Goal: Task Accomplishment & Management: Complete application form

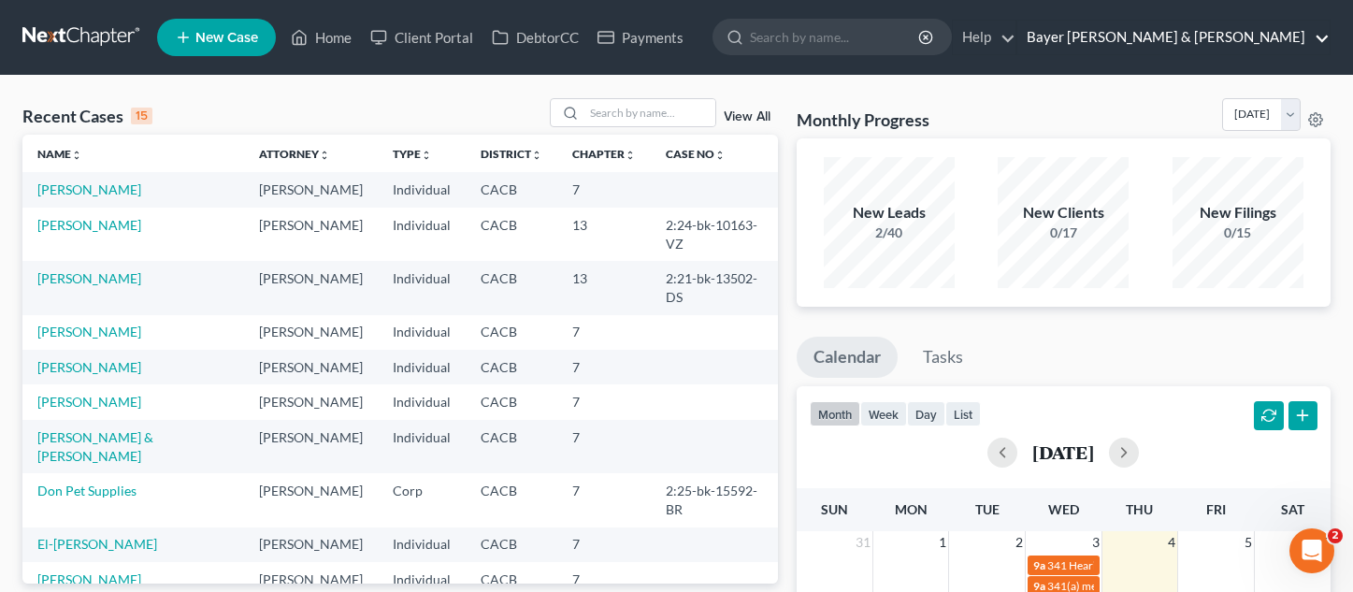
click at [1233, 43] on link "Bayer [PERSON_NAME] & [PERSON_NAME]" at bounding box center [1173, 38] width 312 height 34
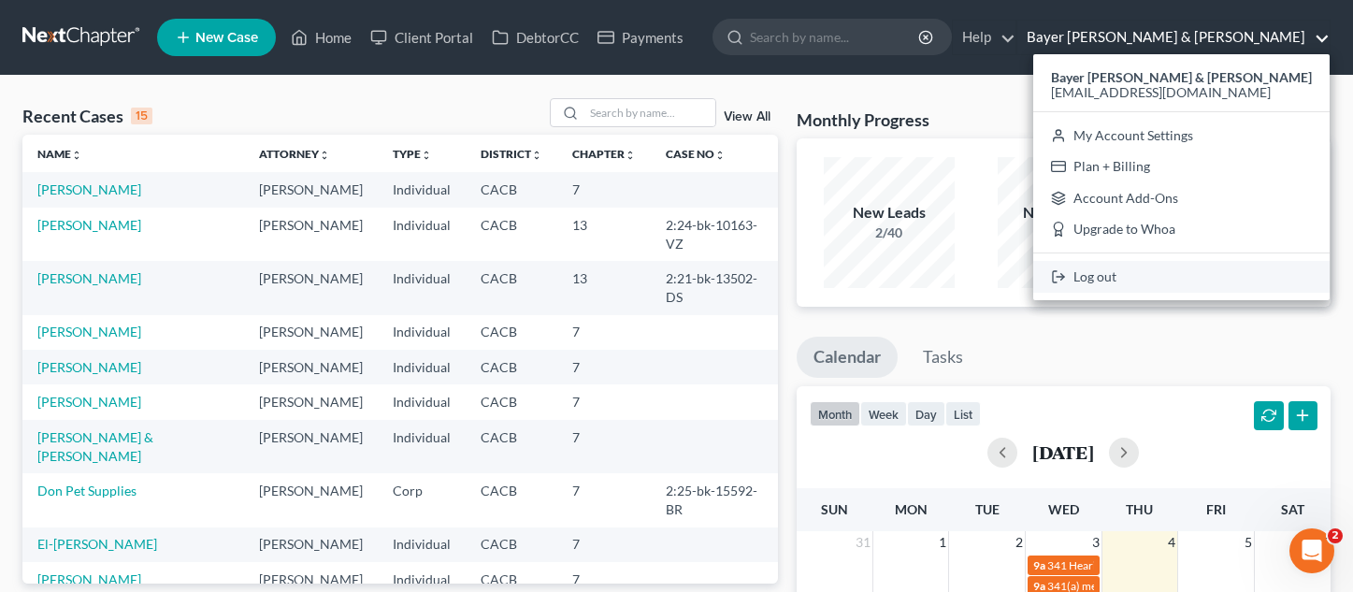
click at [1198, 270] on link "Log out" at bounding box center [1181, 277] width 296 height 32
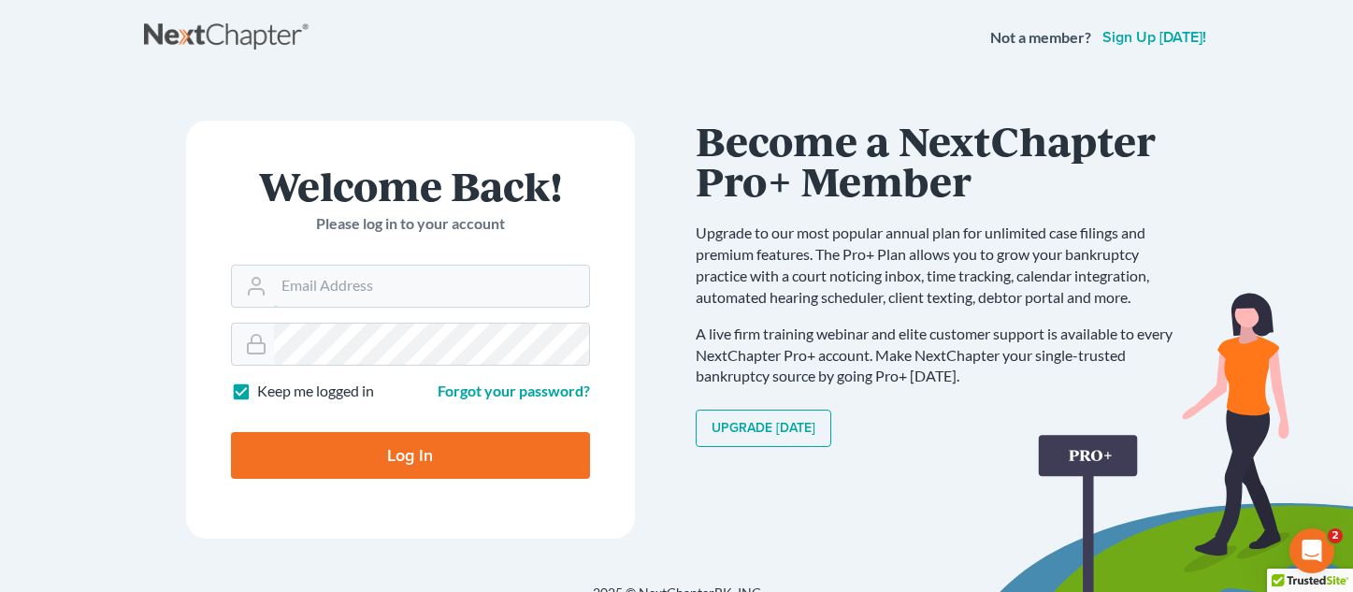
type input "[EMAIL_ADDRESS][DOMAIN_NAME]"
click at [438, 468] on input "Log In" at bounding box center [410, 455] width 359 height 47
type input "Thinking..."
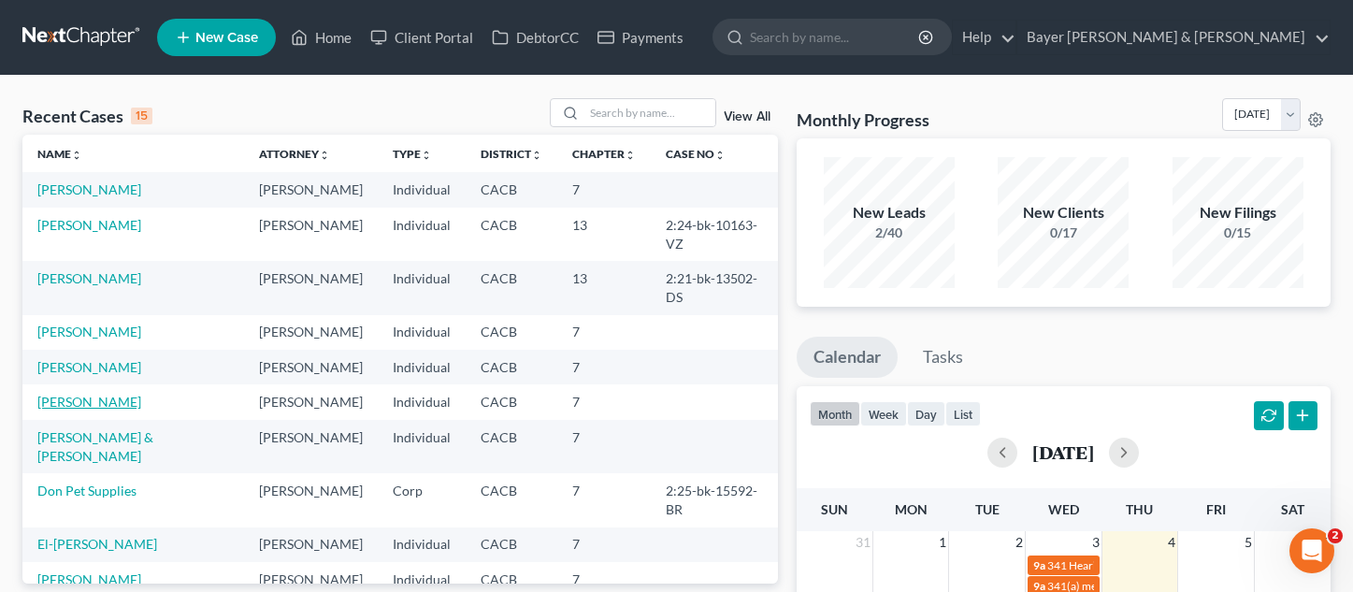
click at [103, 394] on link "[PERSON_NAME]" at bounding box center [89, 402] width 104 height 16
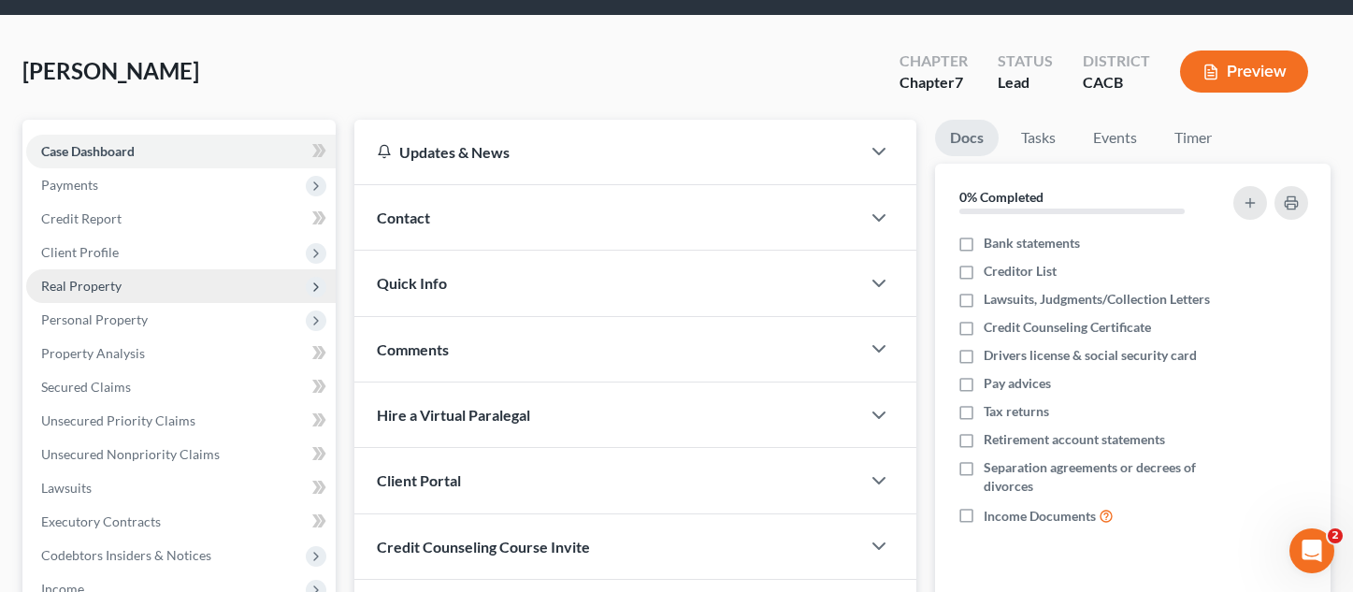
scroll to position [94, 0]
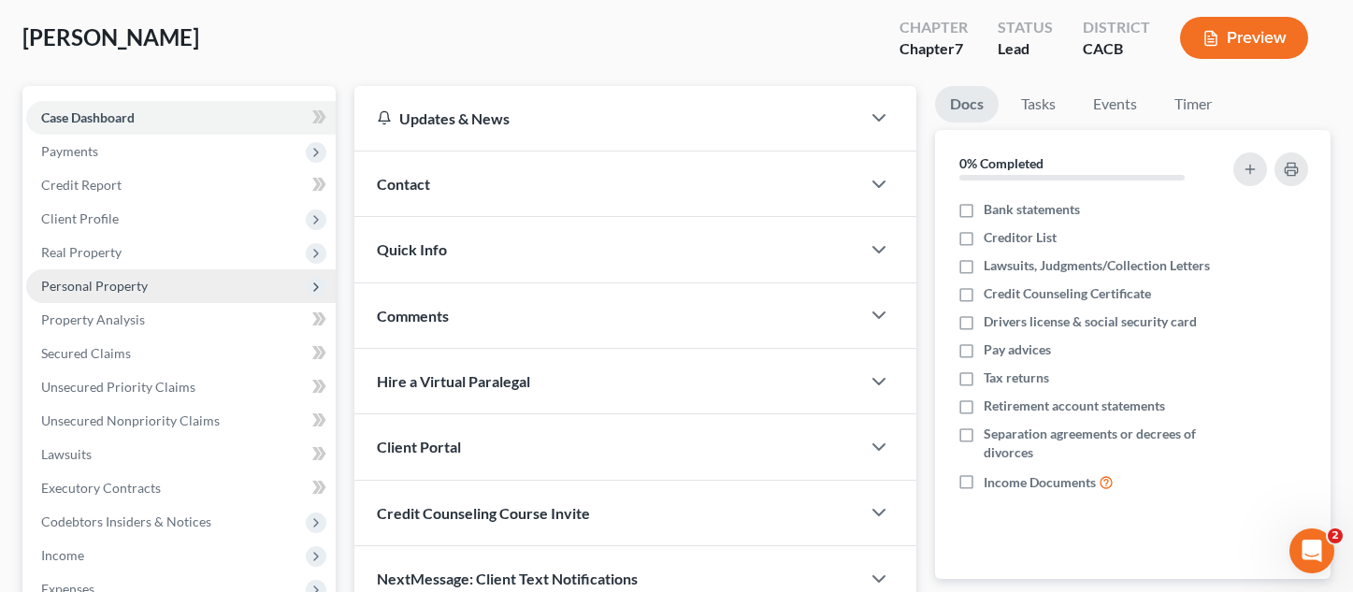
click at [177, 291] on span "Personal Property" at bounding box center [181, 286] width 310 height 34
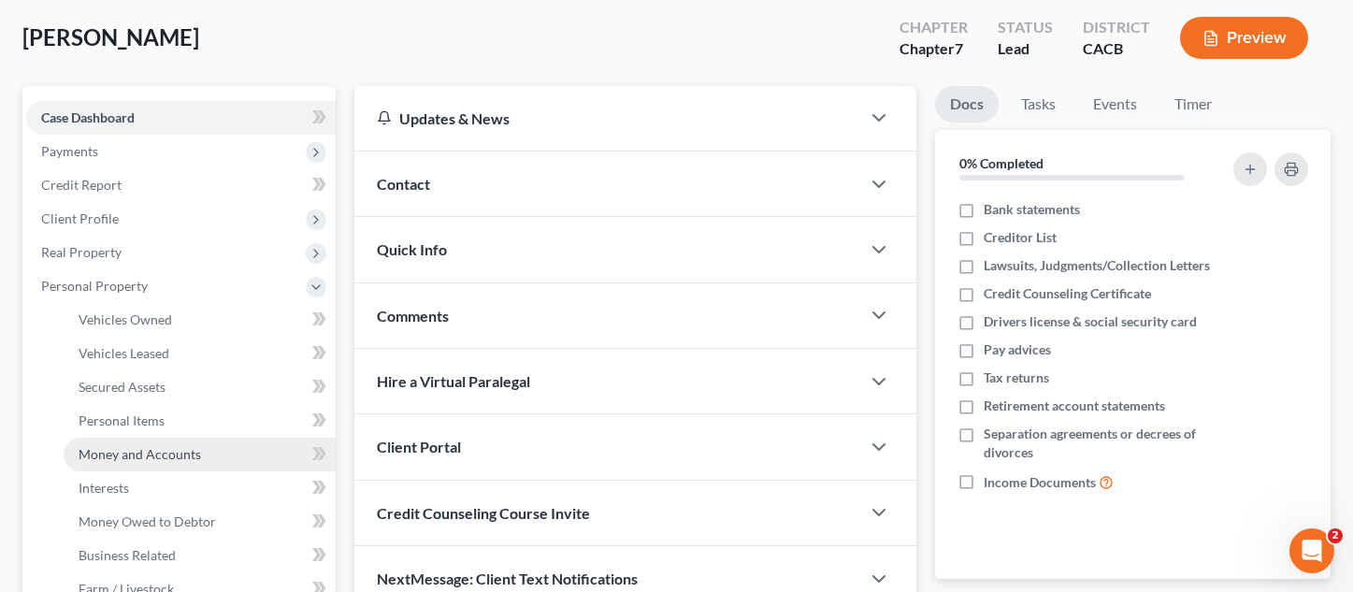
click at [168, 459] on span "Money and Accounts" at bounding box center [140, 454] width 123 height 16
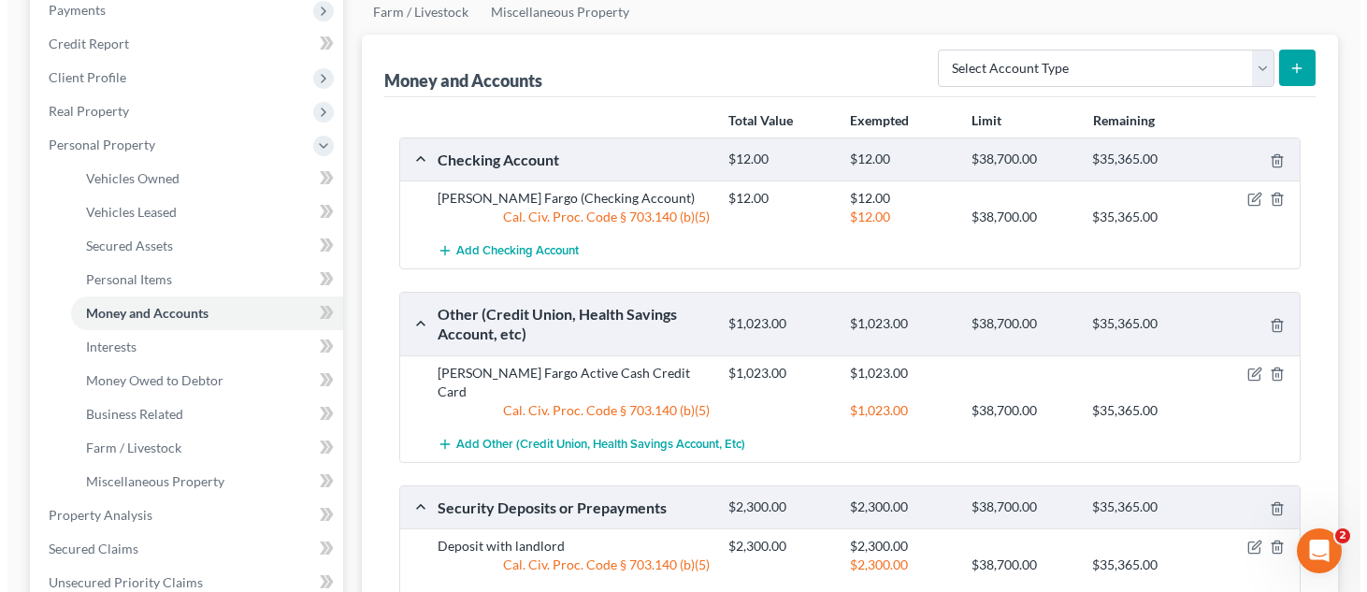
scroll to position [281, 0]
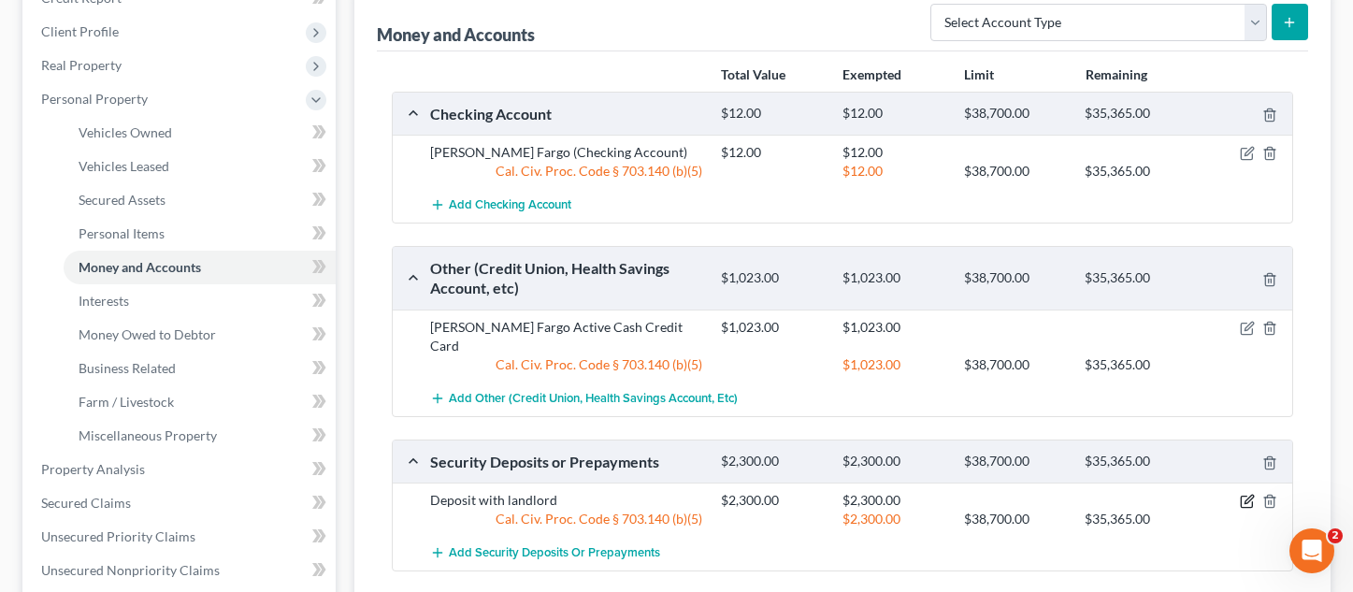
click at [1248, 494] on icon "button" at bounding box center [1247, 501] width 15 height 15
select select "3"
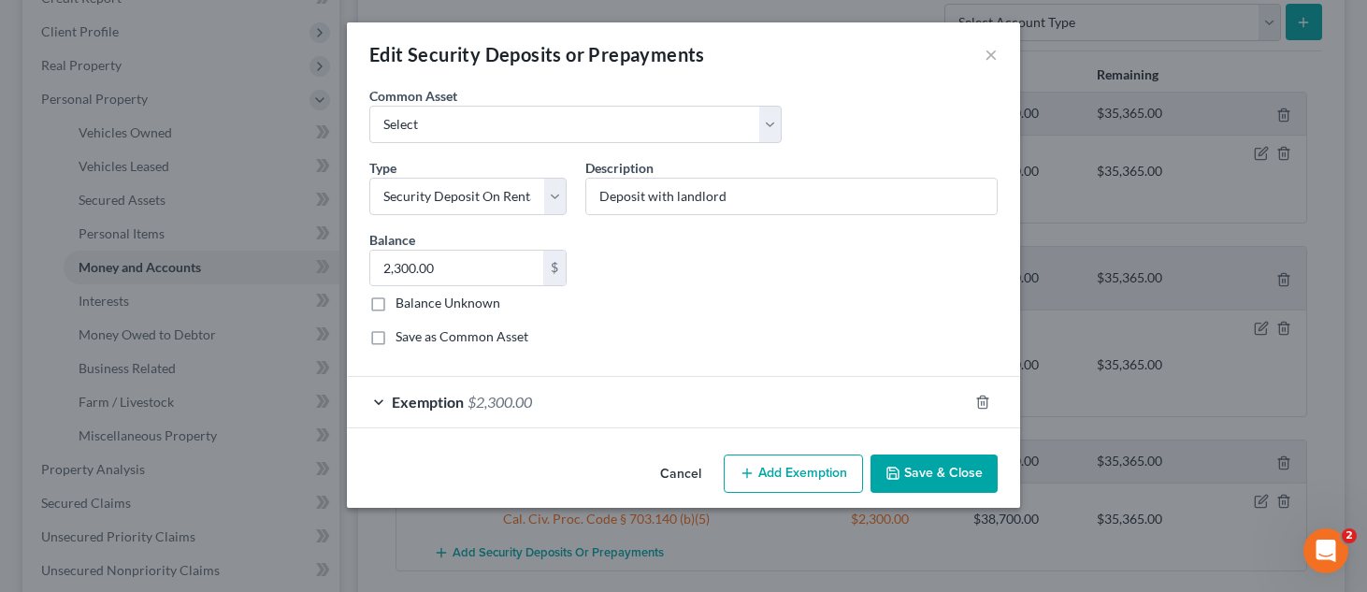
click at [620, 392] on div "Exemption $2,300.00" at bounding box center [657, 402] width 621 height 50
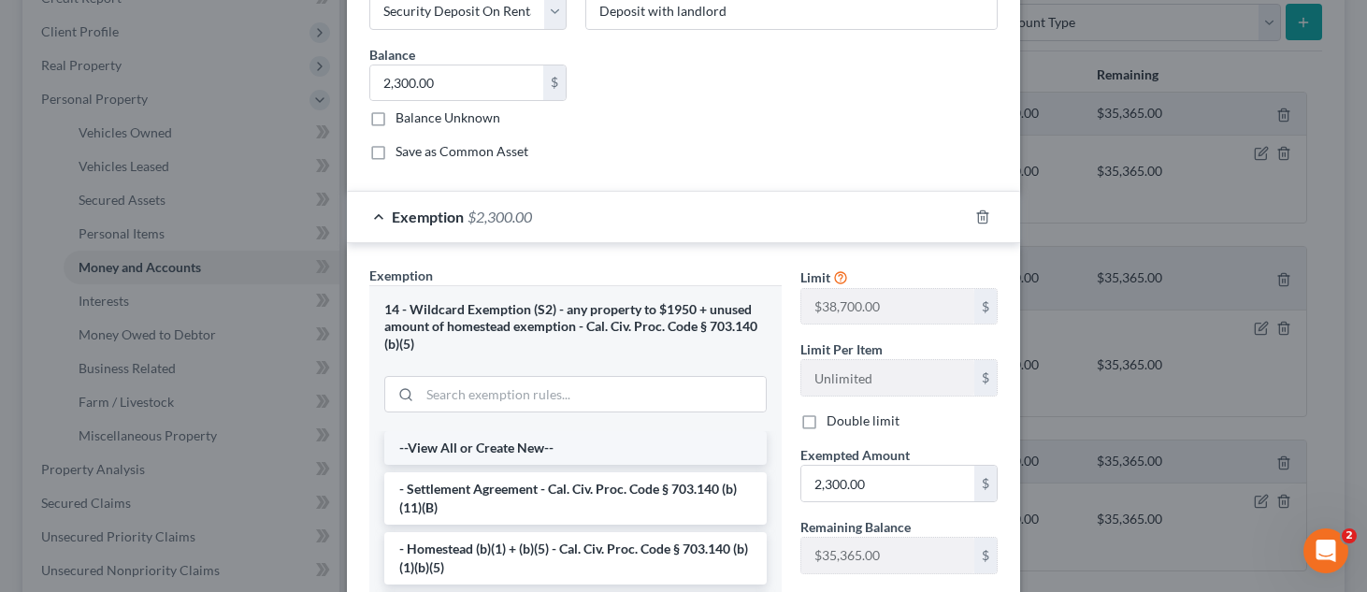
scroll to position [187, 0]
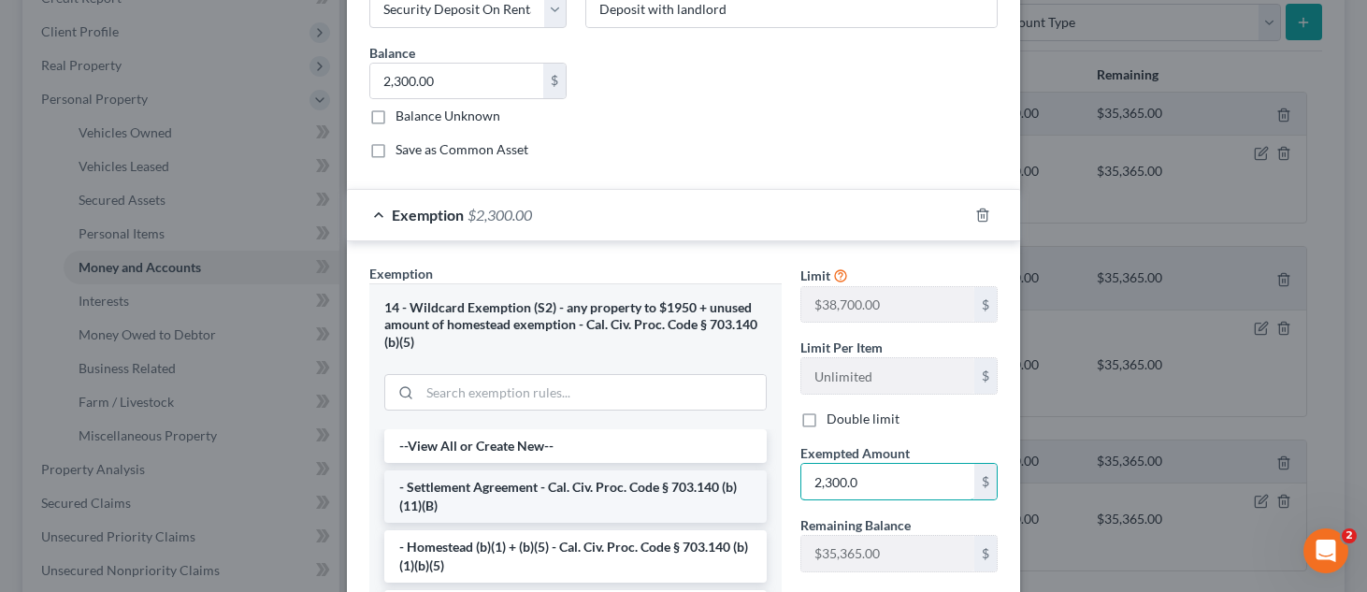
type input "2,300.00"
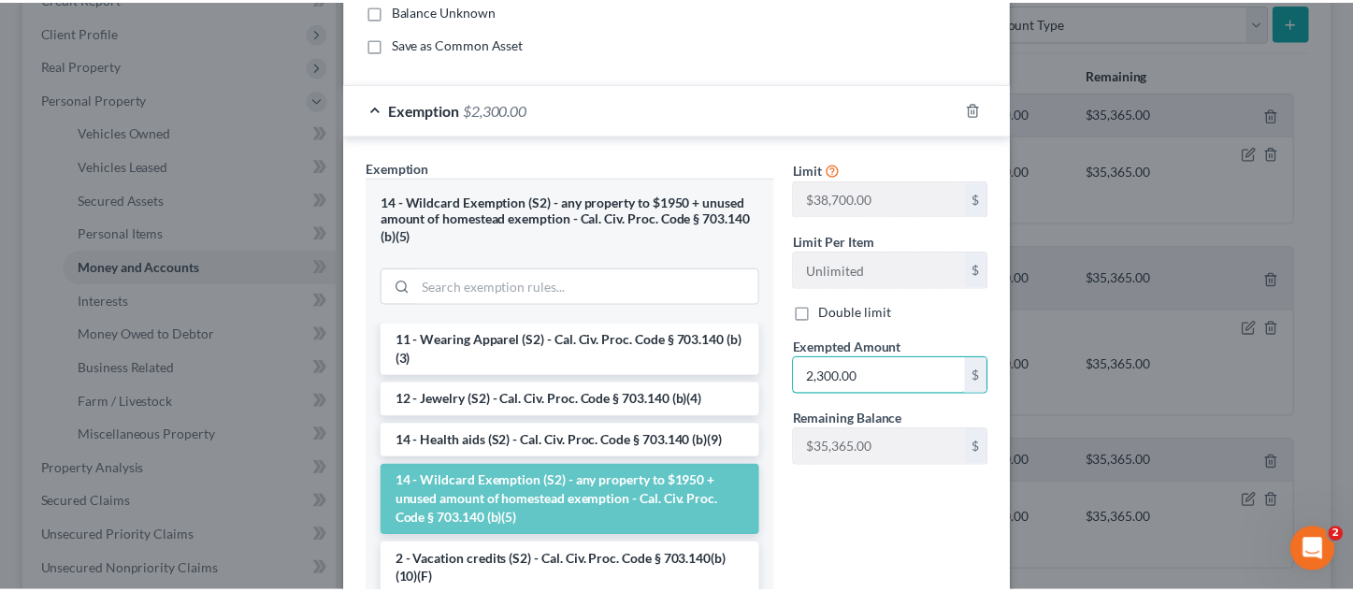
scroll to position [457, 0]
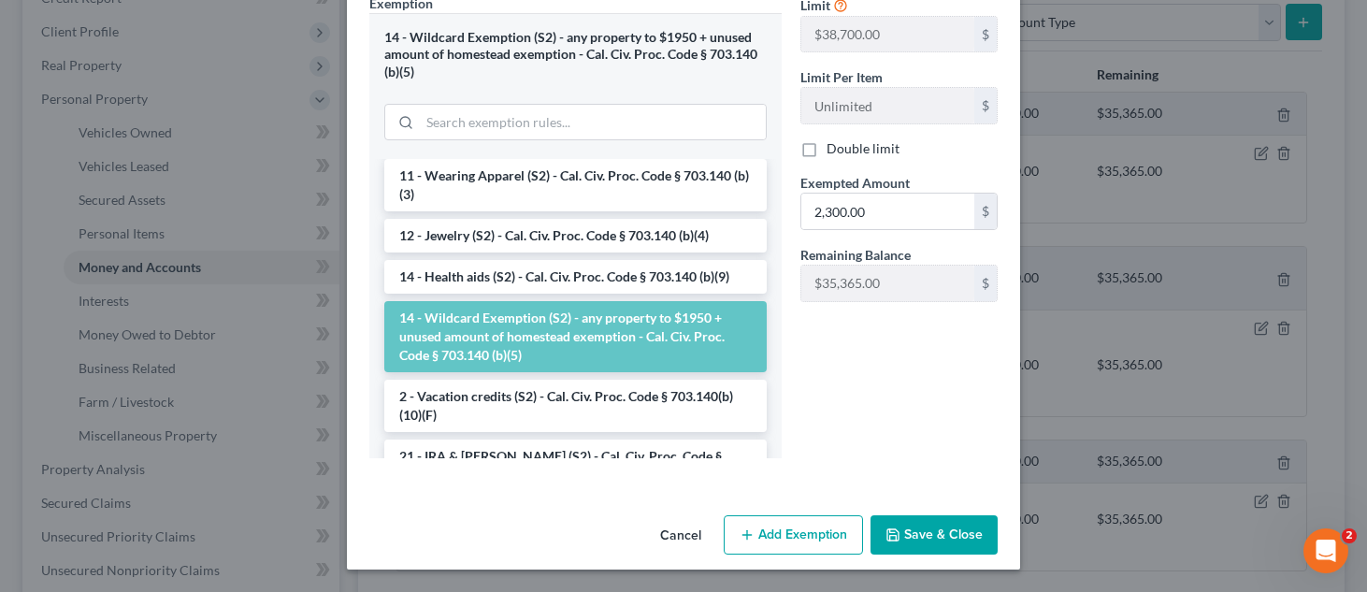
click at [918, 540] on button "Save & Close" at bounding box center [934, 534] width 127 height 39
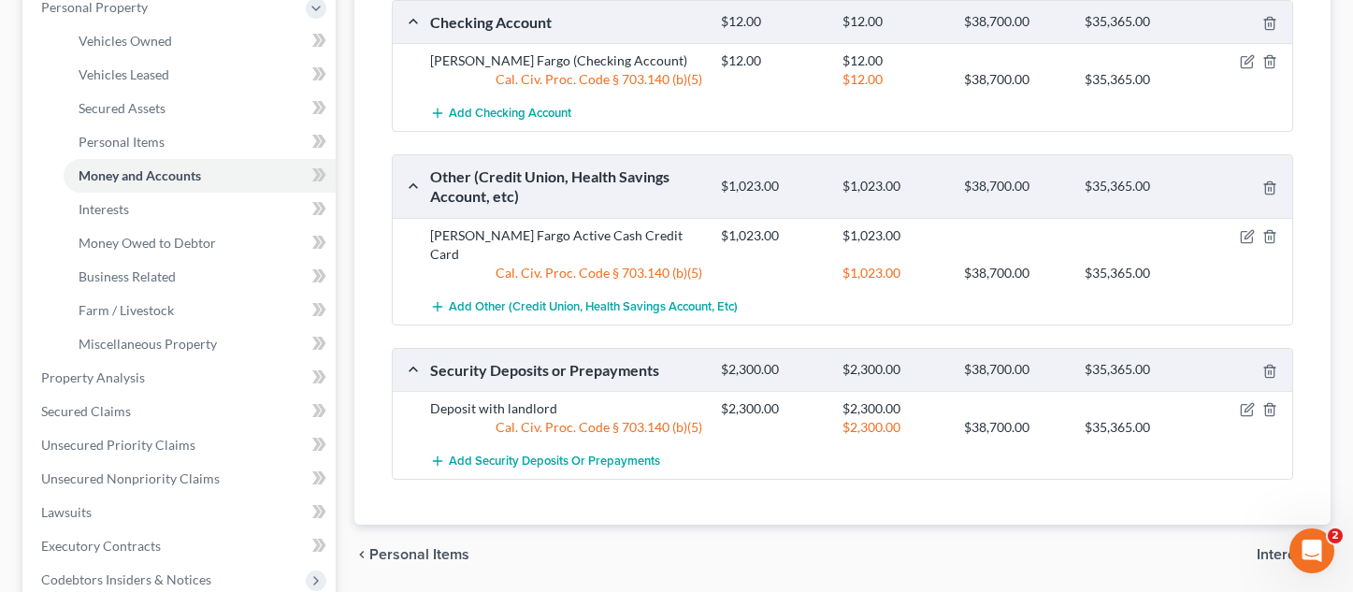
scroll to position [281, 0]
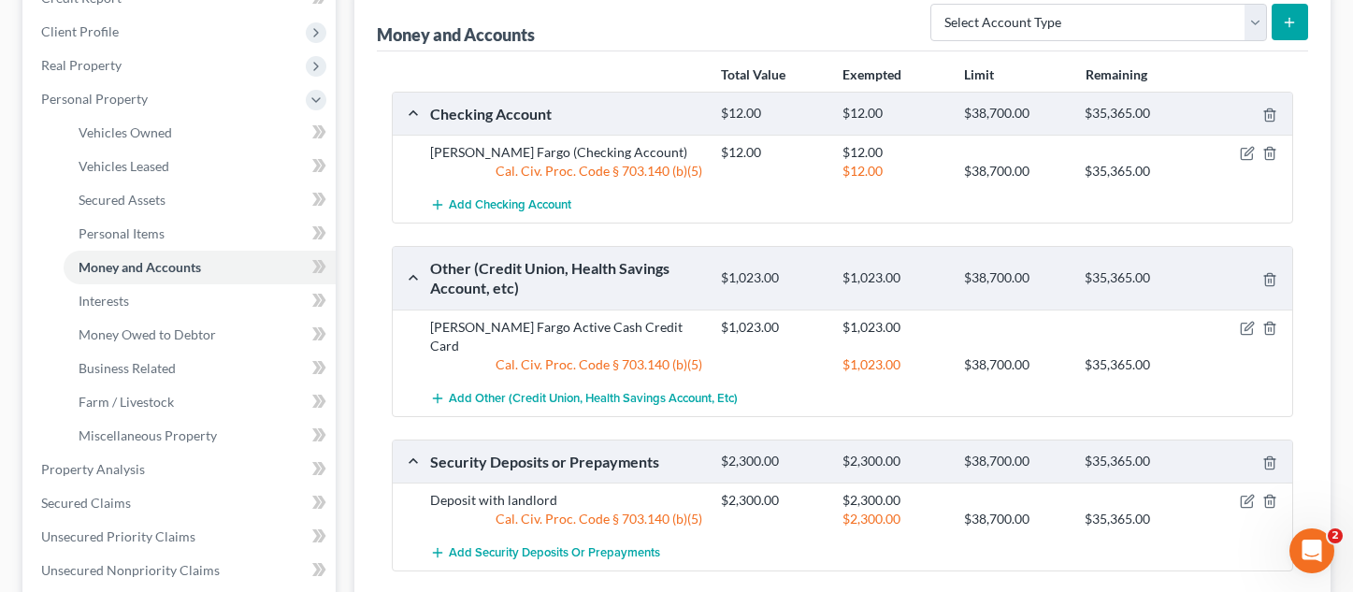
click at [628, 17] on div "Money and Accounts Select Account Type Brokerage Cash on Hand Certificates of D…" at bounding box center [842, 20] width 931 height 63
click at [107, 490] on link "Secured Claims" at bounding box center [181, 503] width 310 height 34
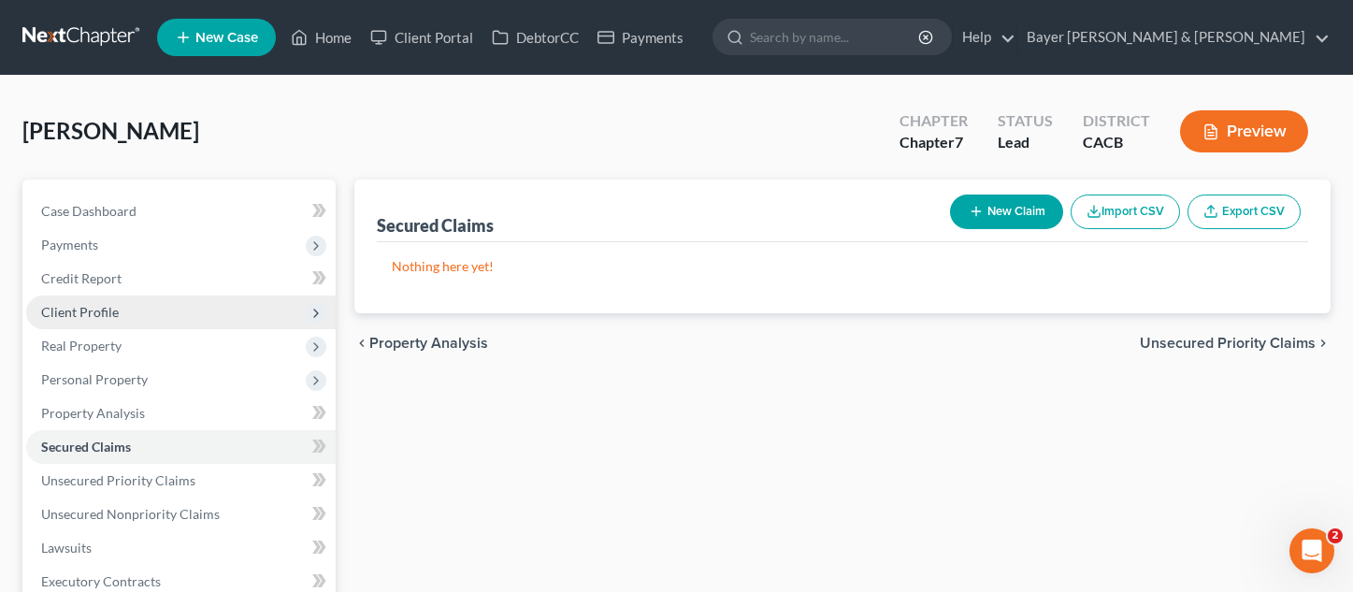
drag, startPoint x: 156, startPoint y: 318, endPoint x: 139, endPoint y: 326, distance: 18.8
click at [156, 318] on span "Client Profile" at bounding box center [181, 313] width 310 height 34
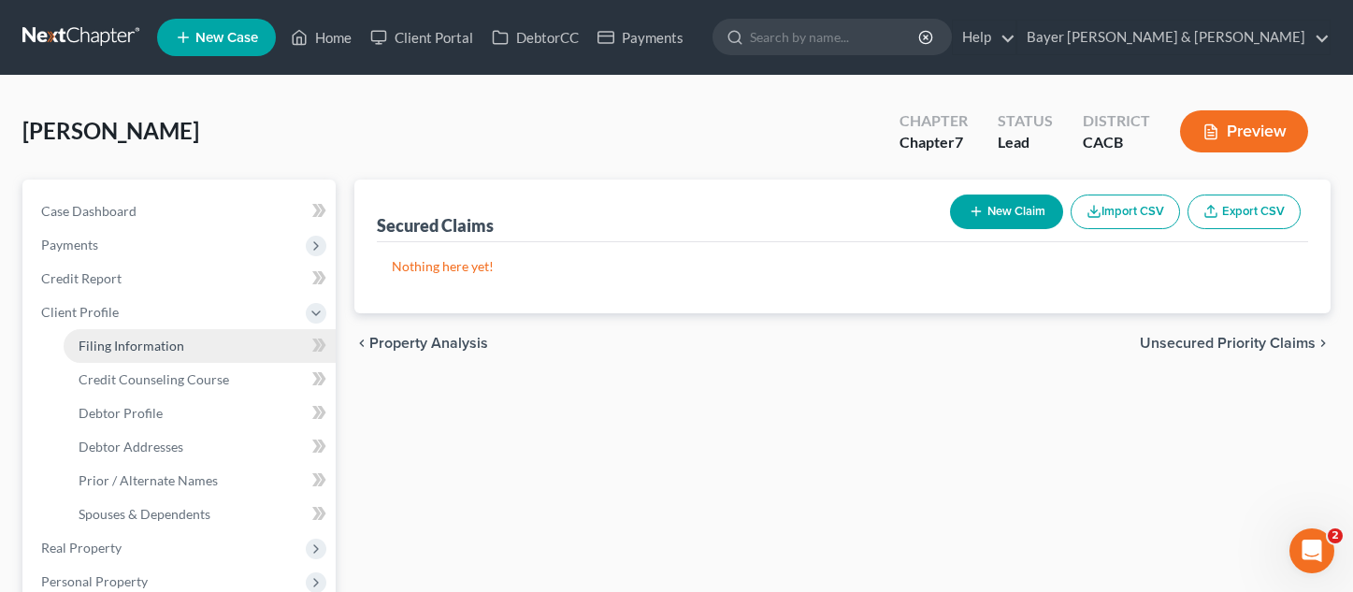
click at [160, 345] on span "Filing Information" at bounding box center [132, 346] width 106 height 16
select select "1"
select select "0"
select select "4"
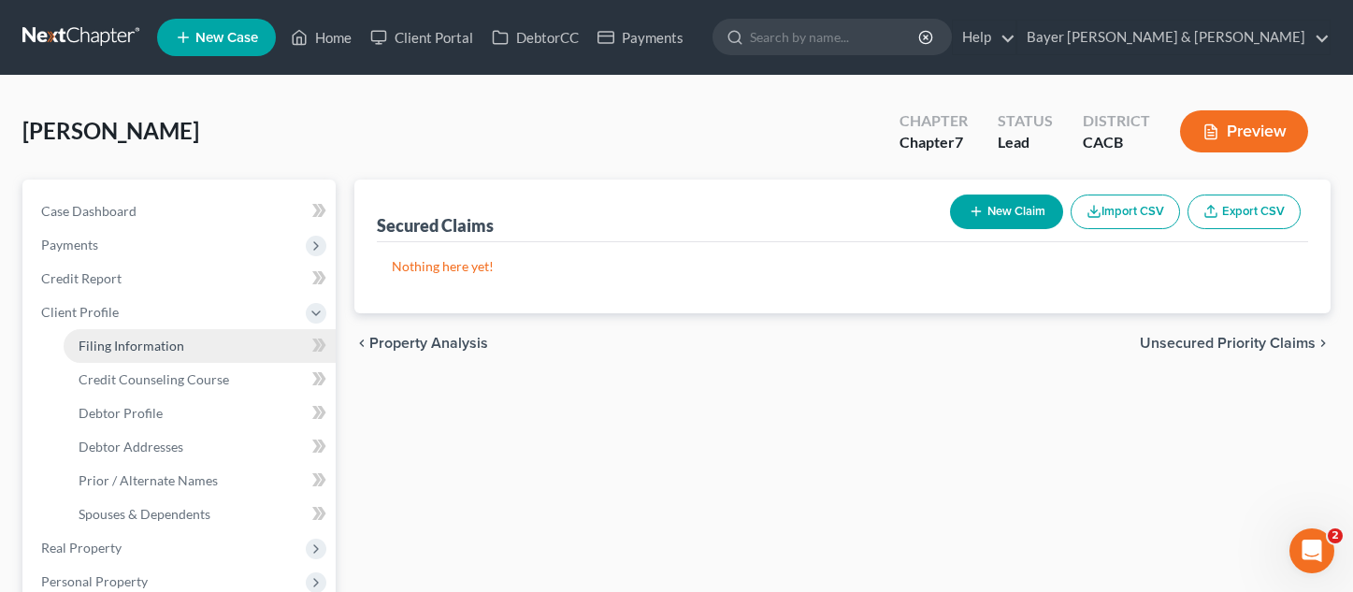
select select "0"
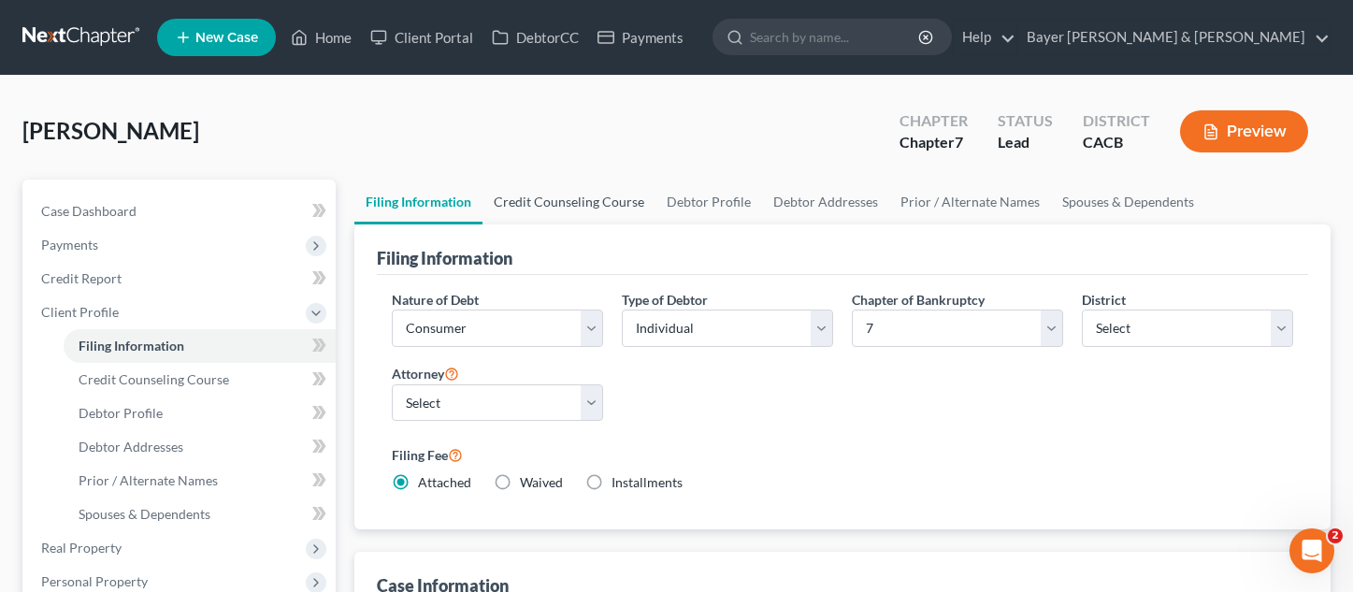
click at [585, 198] on link "Credit Counseling Course" at bounding box center [569, 202] width 173 height 45
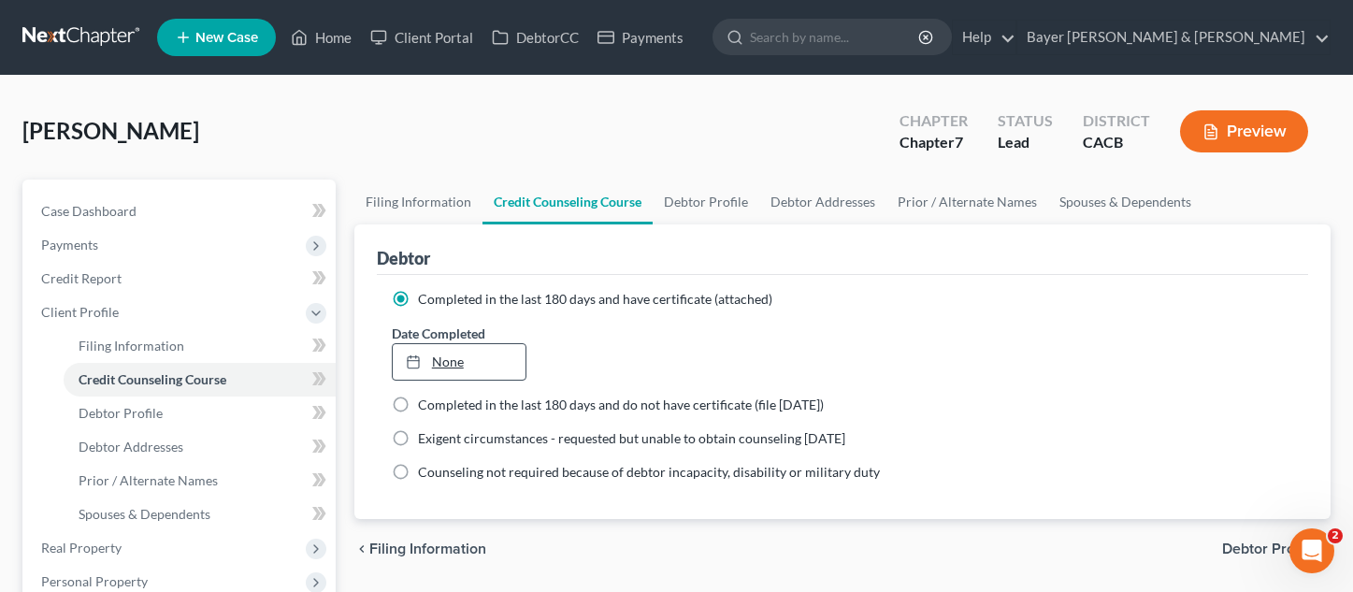
click at [475, 356] on link "None" at bounding box center [459, 362] width 133 height 36
type input "9/4/2025"
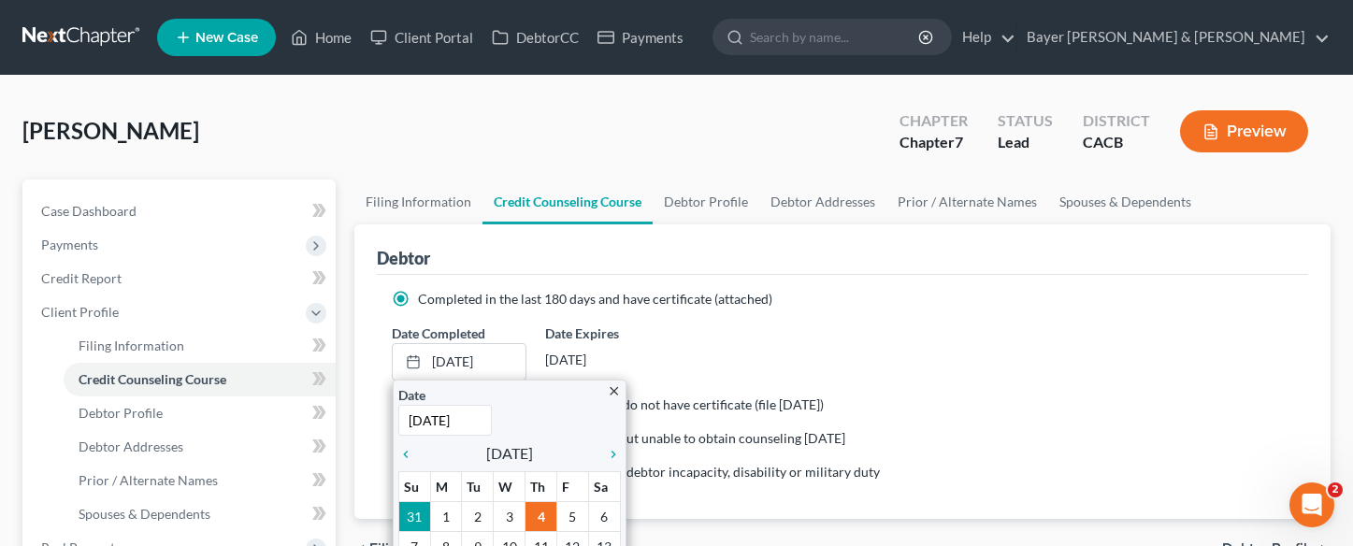
click at [898, 314] on ng-include "Completed in the last 180 days and have certificate (attached) Date Completed 9…" at bounding box center [843, 386] width 902 height 192
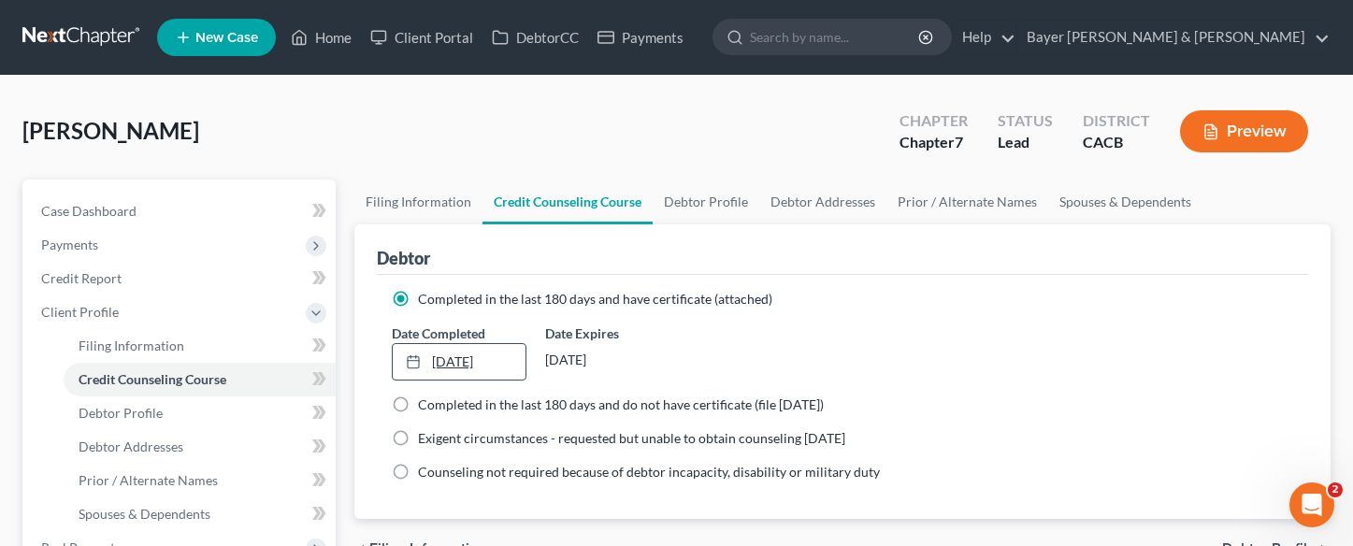
click at [470, 364] on link "9/4/2025" at bounding box center [459, 362] width 133 height 36
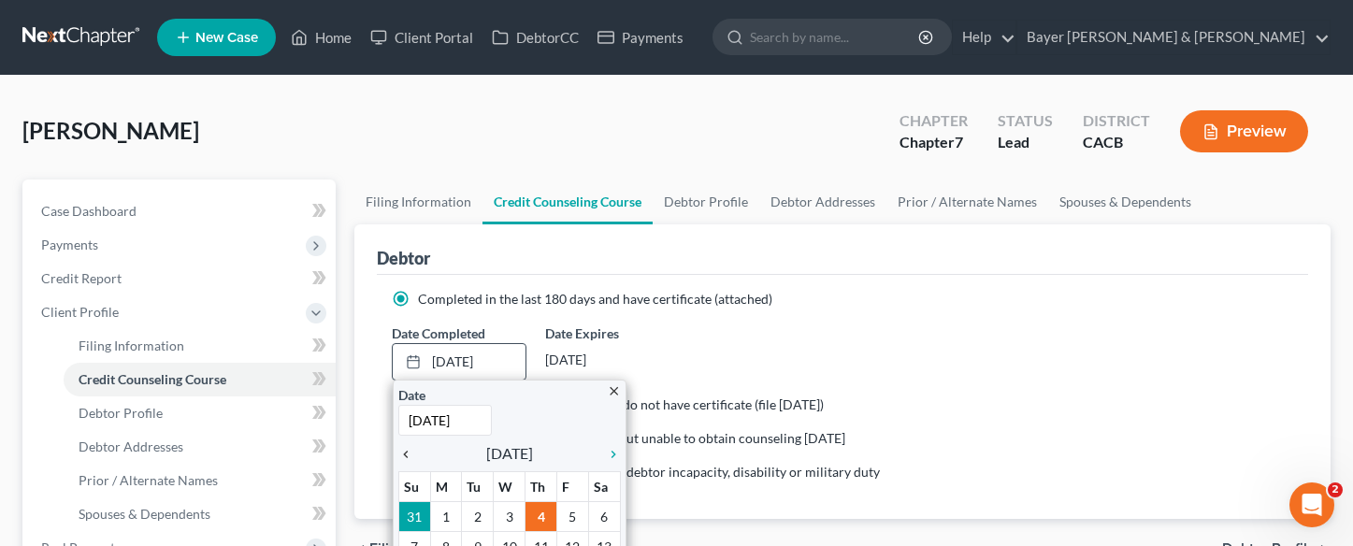
click at [404, 454] on icon "chevron_left" at bounding box center [410, 454] width 24 height 15
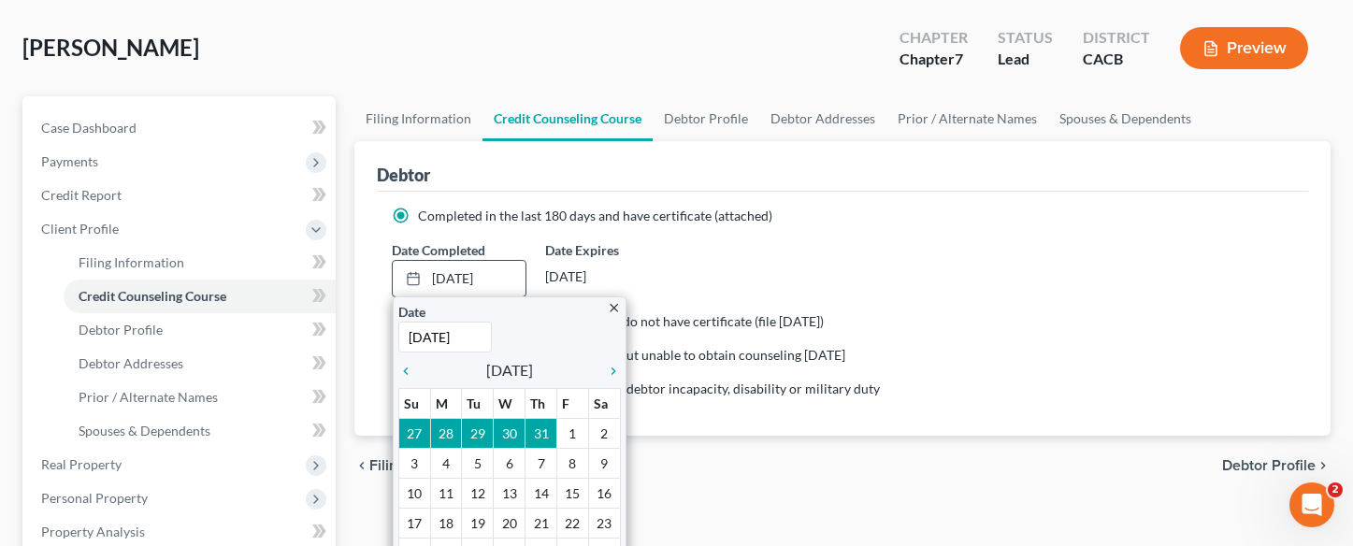
scroll to position [187, 0]
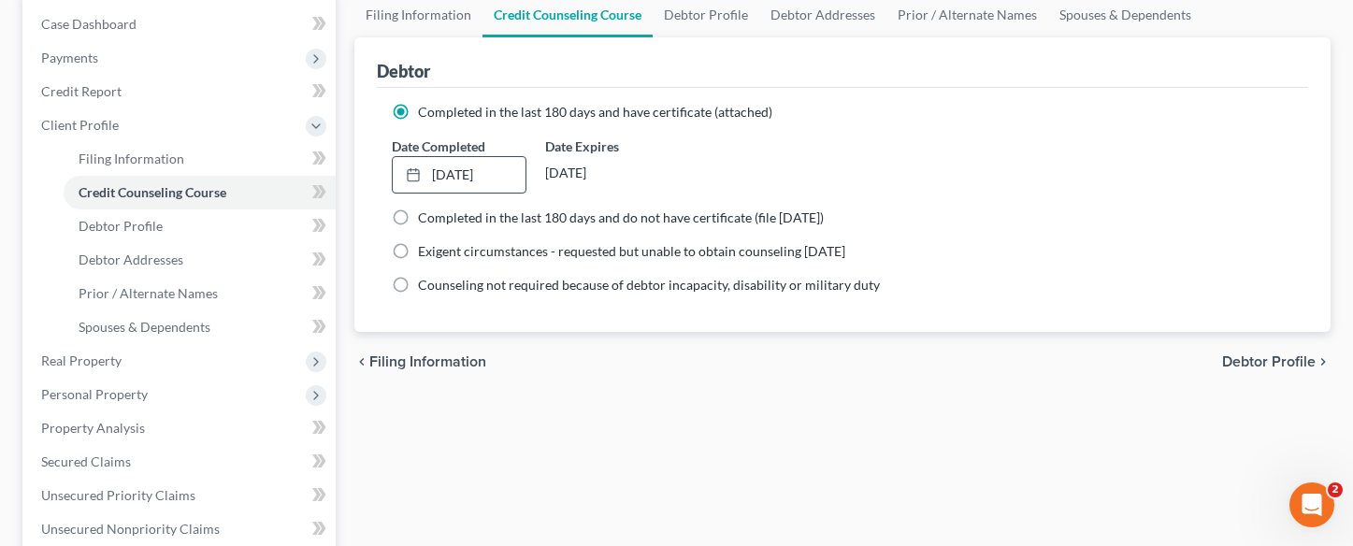
click at [612, 387] on div "chevron_left Filing Information Debtor Profile chevron_right" at bounding box center [842, 362] width 976 height 60
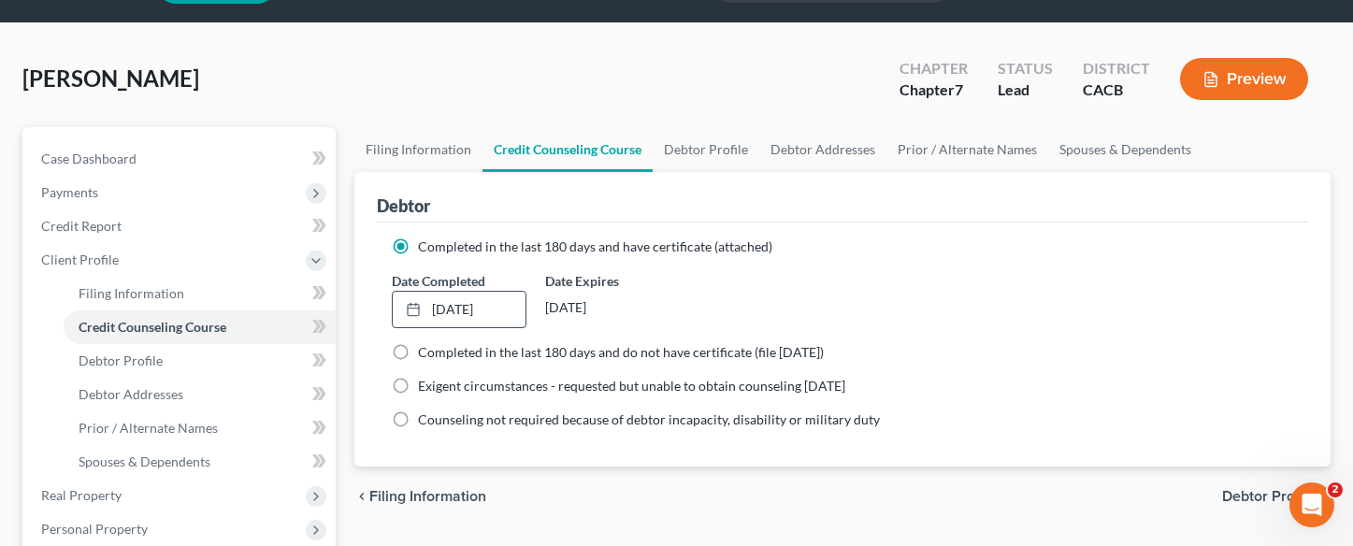
scroll to position [0, 0]
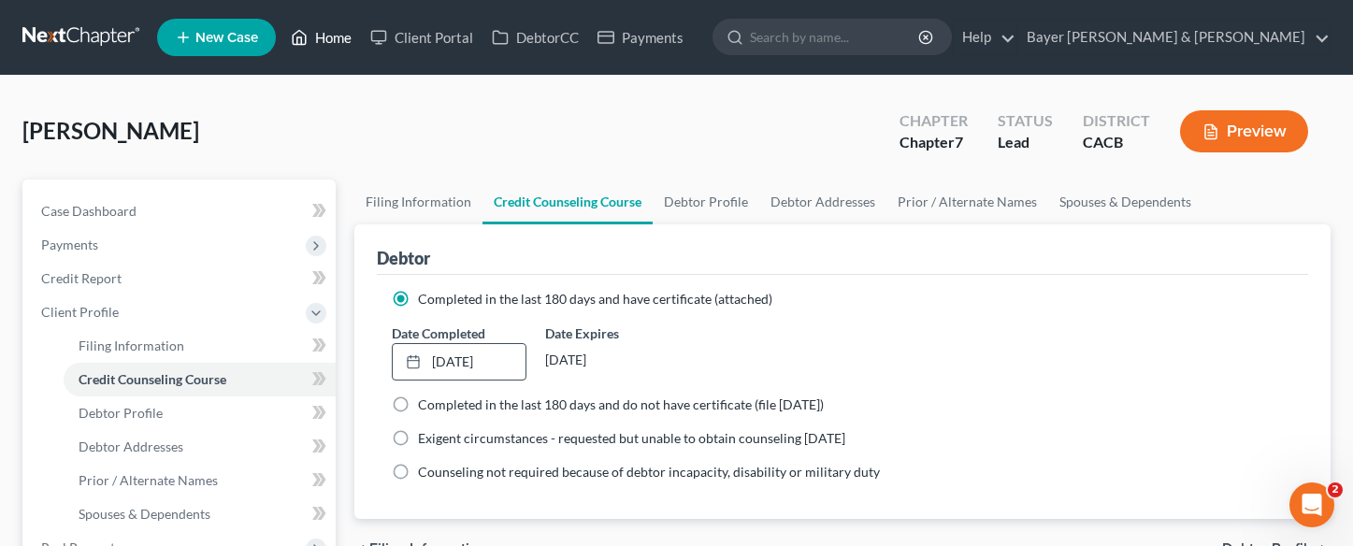
click at [324, 34] on link "Home" at bounding box center [320, 38] width 79 height 34
